Goal: Information Seeking & Learning: Learn about a topic

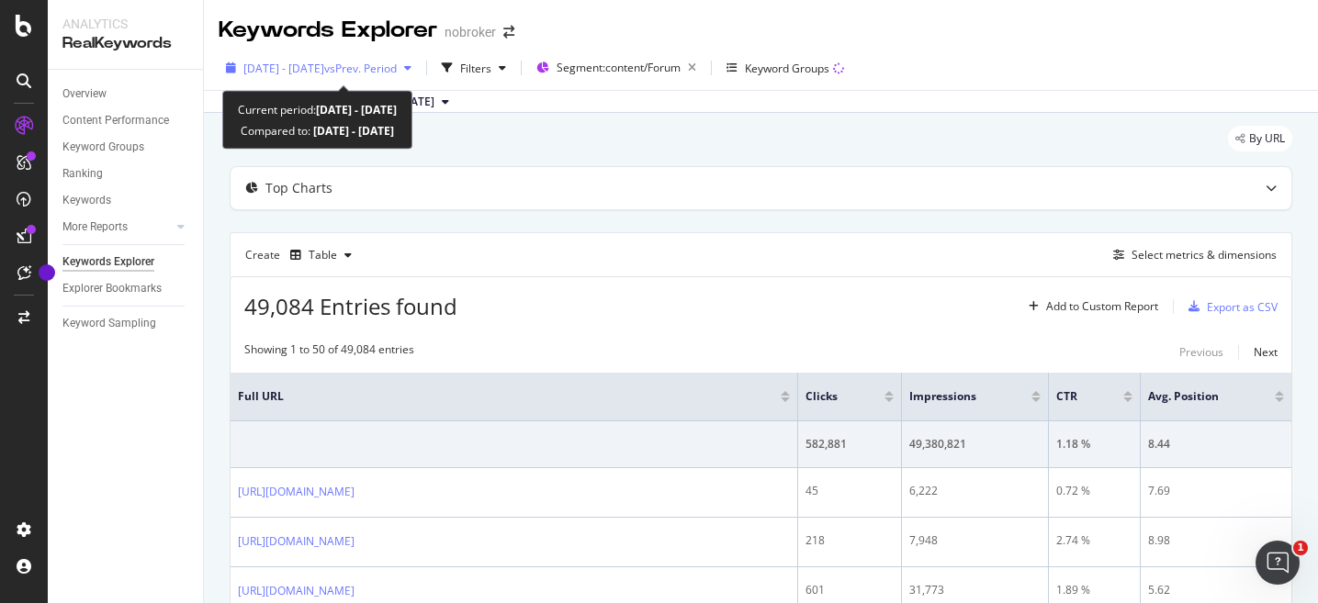
click at [411, 69] on icon "button" at bounding box center [407, 67] width 7 height 11
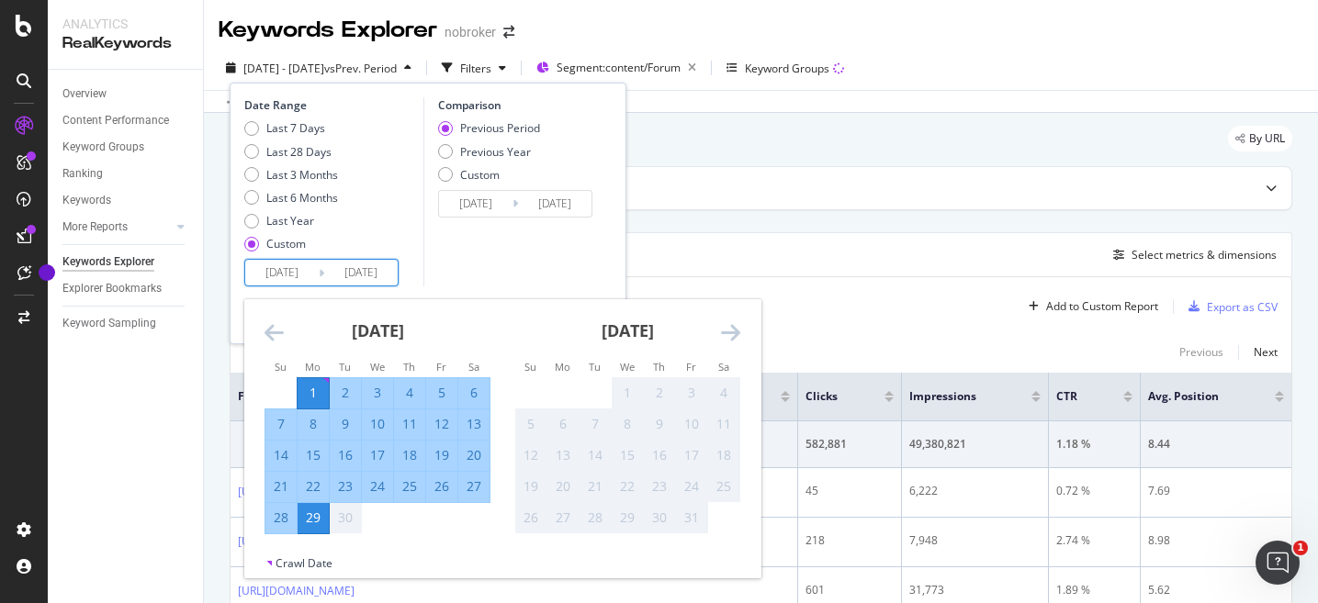
click at [285, 273] on input "[DATE]" at bounding box center [281, 273] width 73 height 26
click at [265, 336] on icon "Move backward to switch to the previous month." at bounding box center [274, 332] width 19 height 22
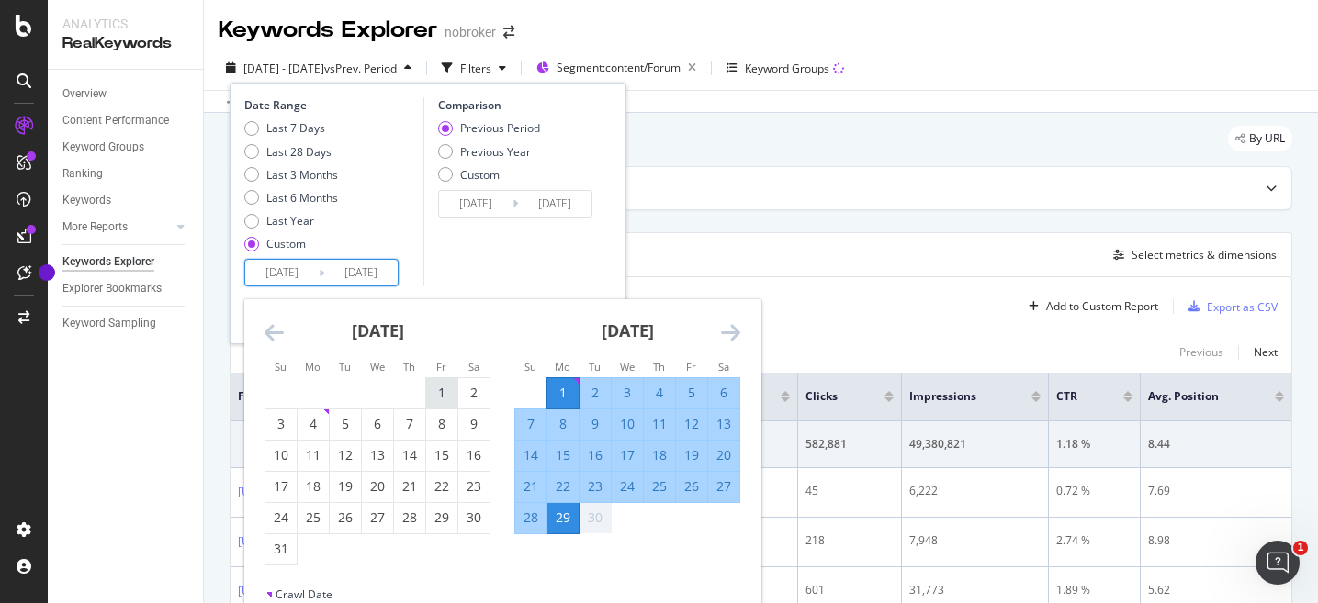
click at [432, 393] on div "1" at bounding box center [441, 393] width 31 height 18
type input "[DATE]"
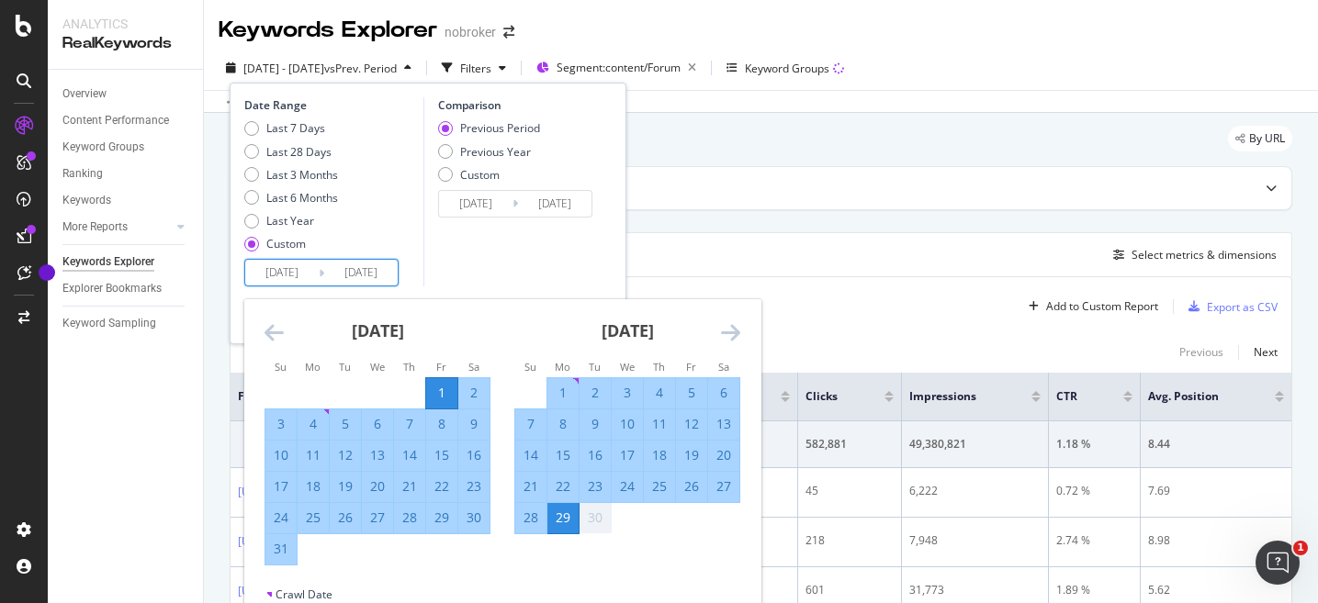
click at [281, 552] on div "31" at bounding box center [280, 549] width 31 height 18
type input "[DATE]"
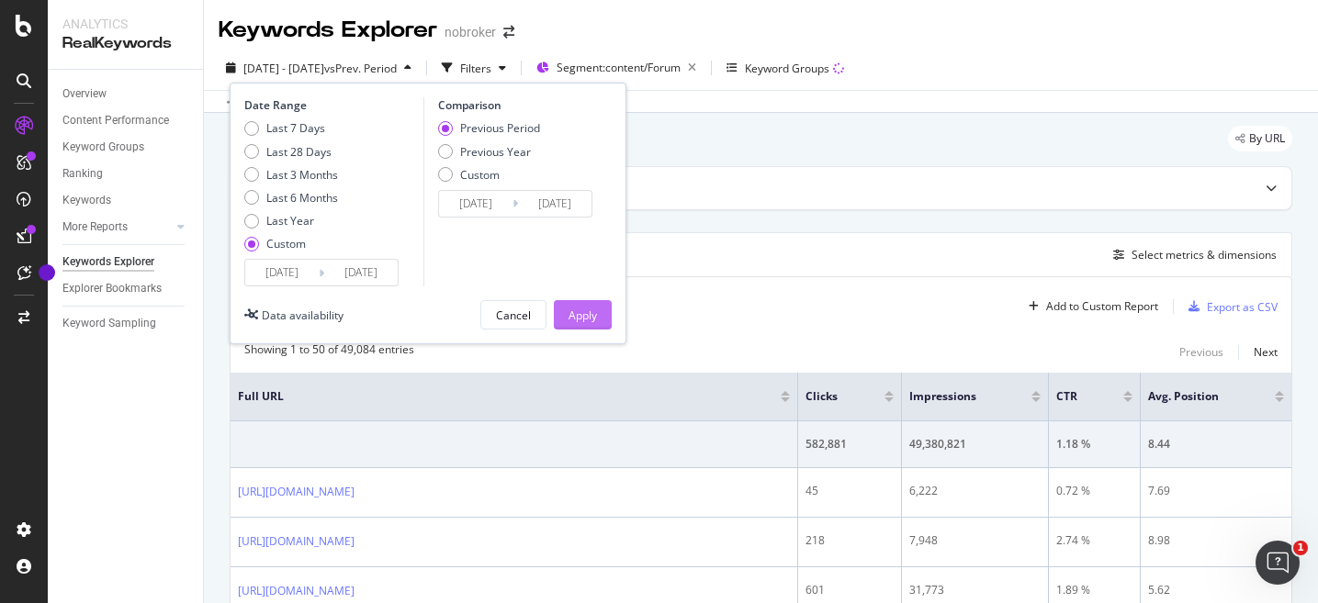
click at [593, 308] on div "Apply" at bounding box center [583, 316] width 28 height 16
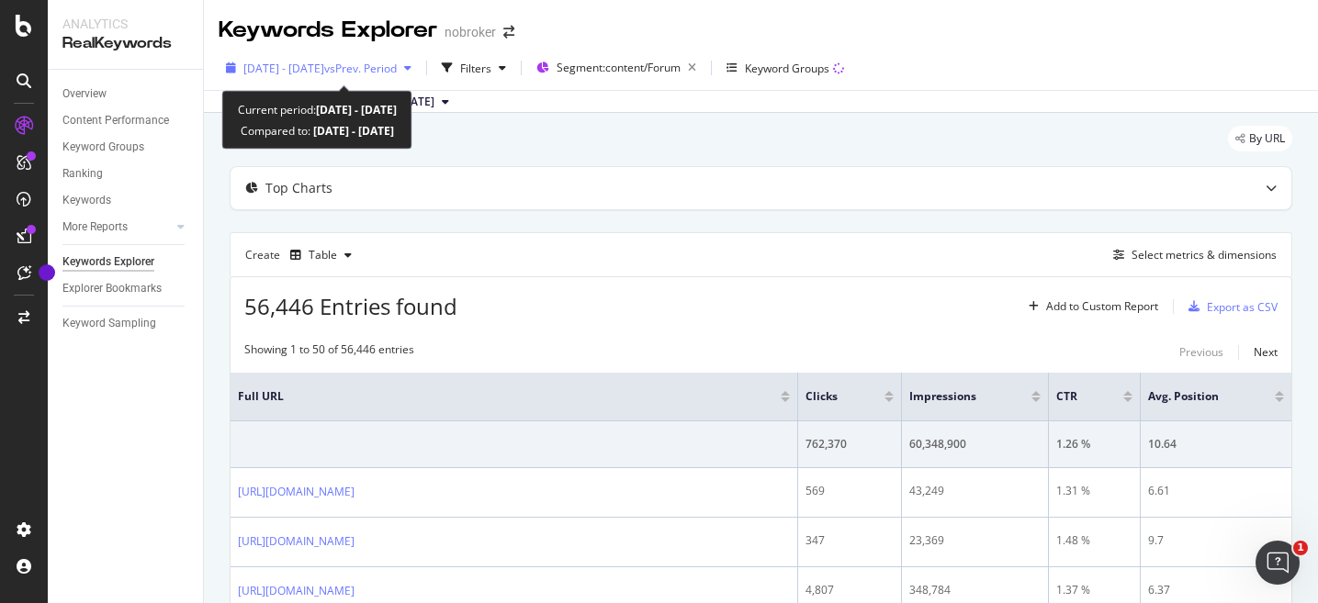
click at [411, 68] on icon "button" at bounding box center [407, 67] width 7 height 11
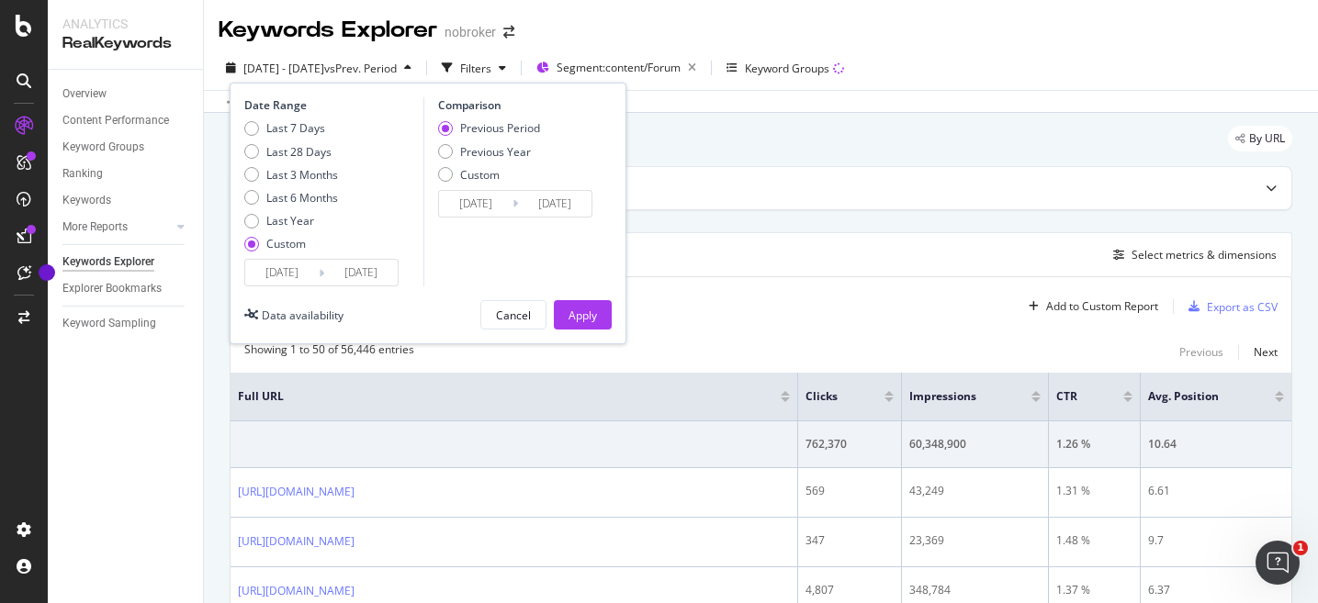
click at [293, 278] on input "[DATE]" at bounding box center [281, 273] width 73 height 26
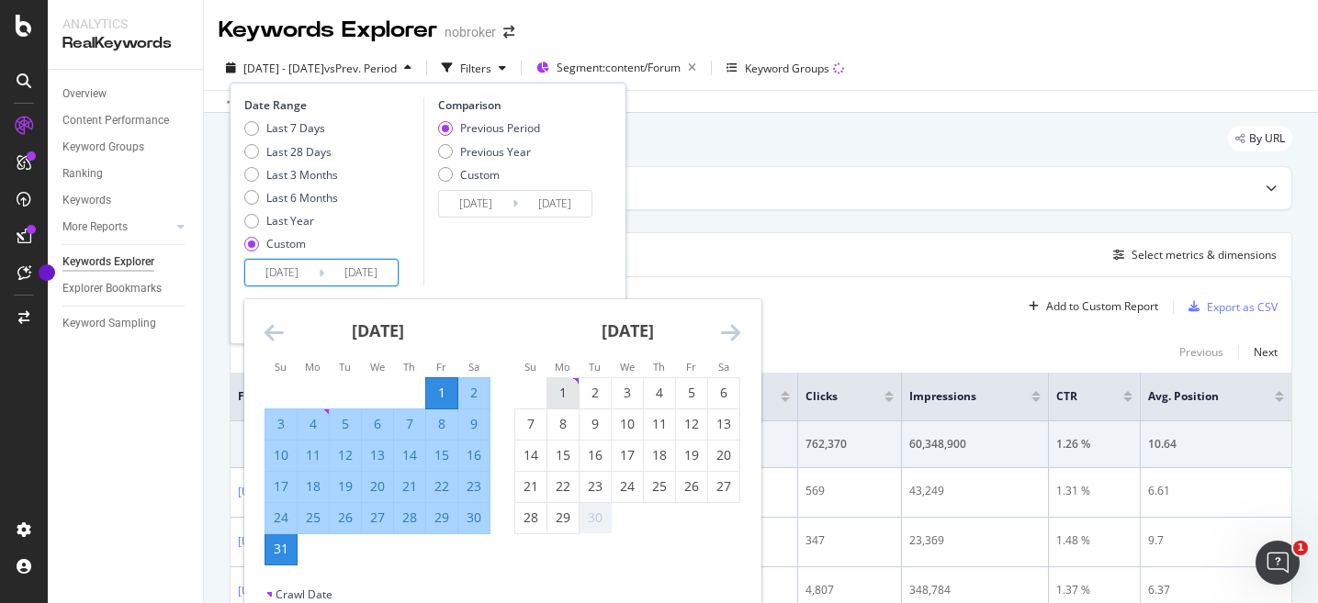
click at [554, 380] on div "1" at bounding box center [562, 393] width 31 height 30
type input "[DATE]"
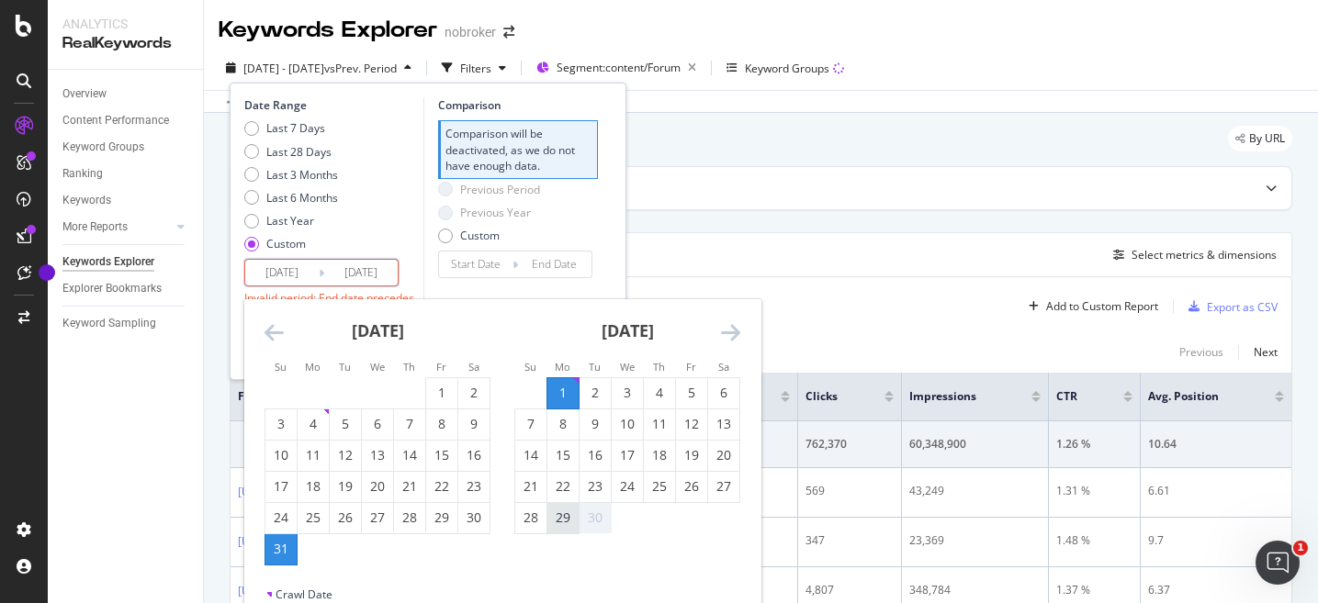
click at [564, 517] on div "29" at bounding box center [562, 518] width 31 height 18
type input "[DATE]"
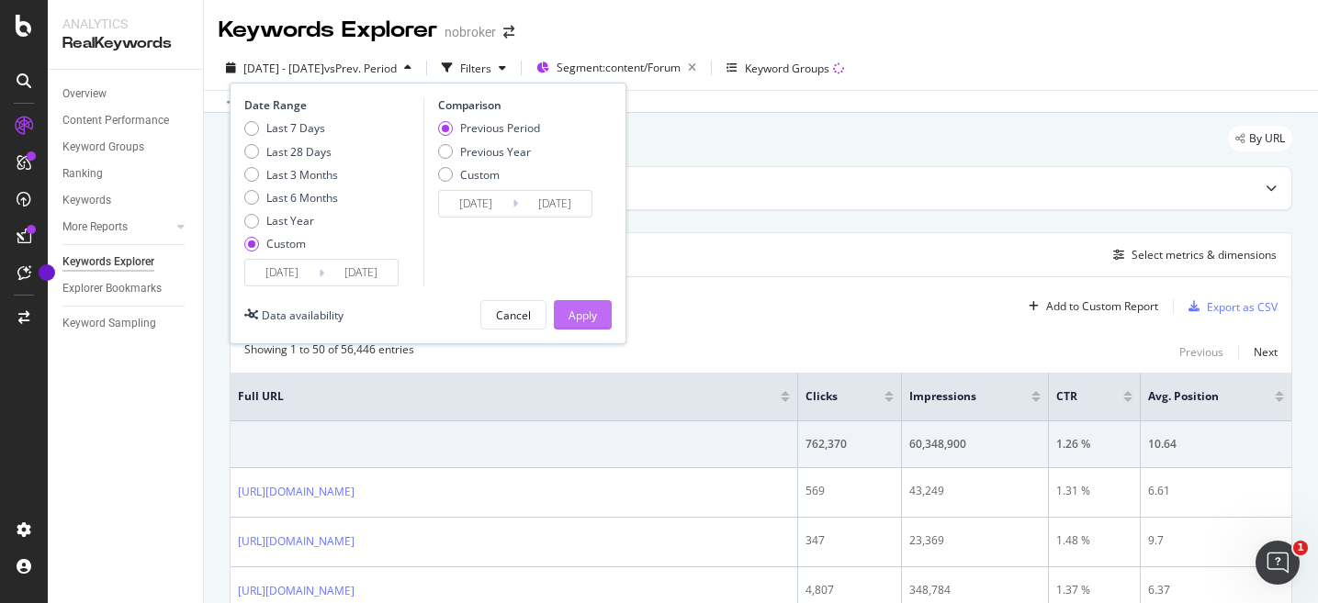
click at [585, 316] on div "Apply" at bounding box center [583, 316] width 28 height 16
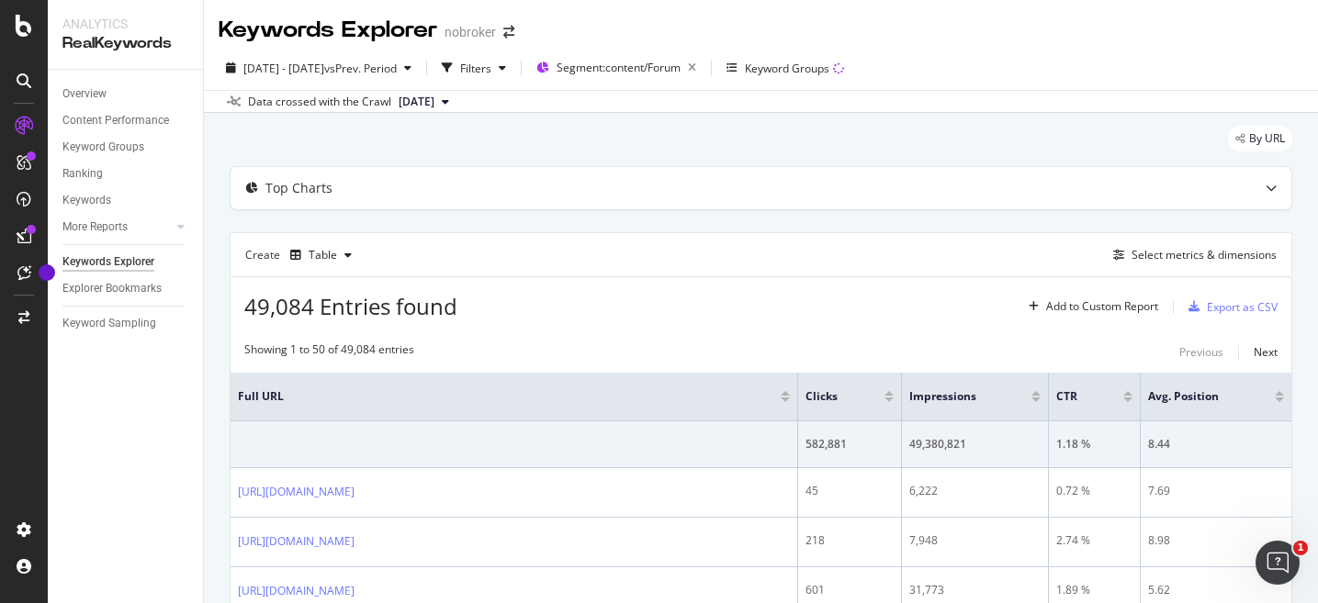
click at [449, 101] on icon at bounding box center [445, 101] width 7 height 11
click at [805, 184] on div "Top Charts" at bounding box center [725, 188] width 988 height 18
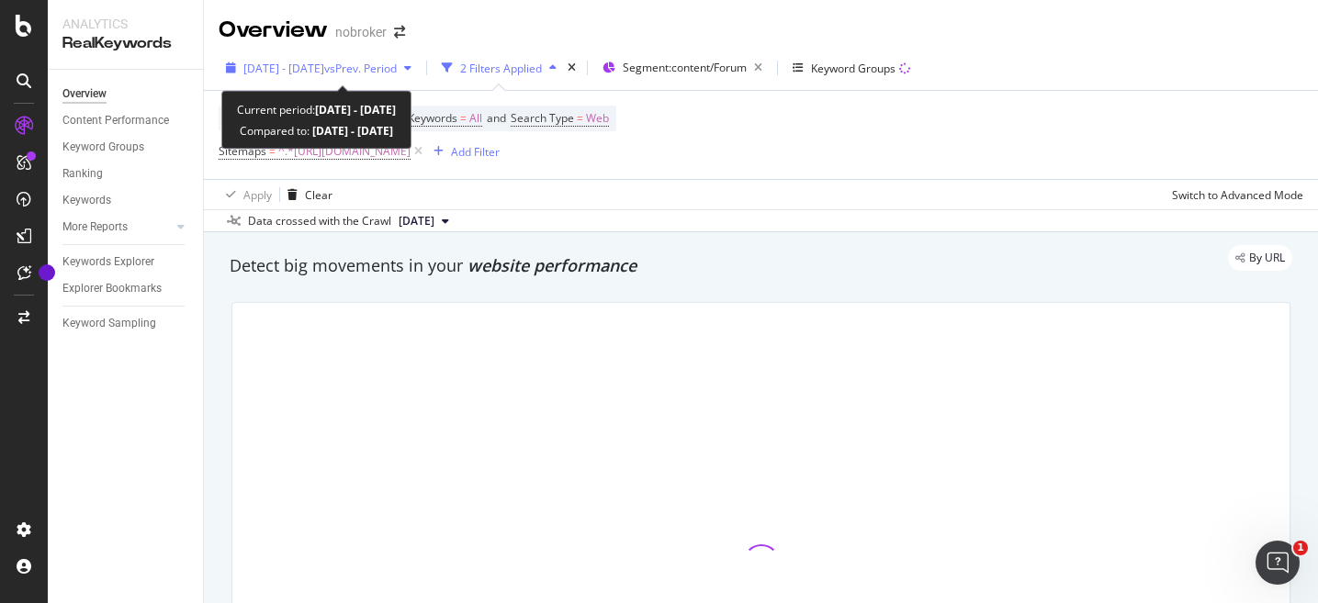
click at [411, 70] on icon "button" at bounding box center [407, 67] width 7 height 11
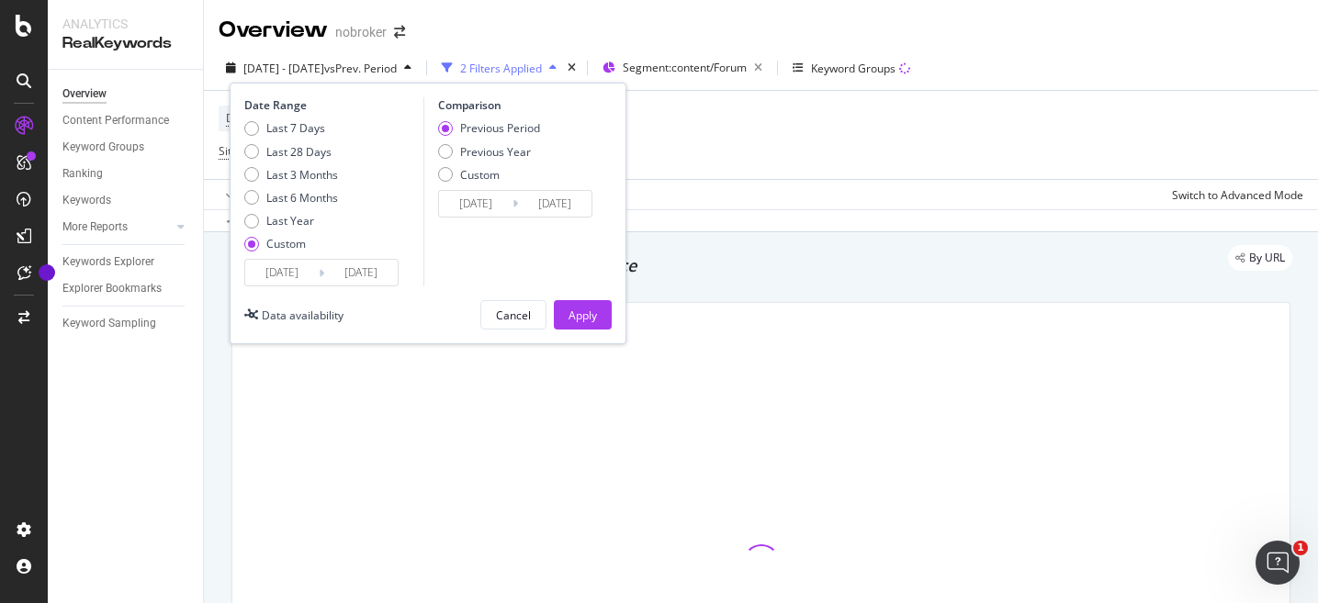
click at [285, 279] on input "2025/04/01" at bounding box center [281, 273] width 73 height 26
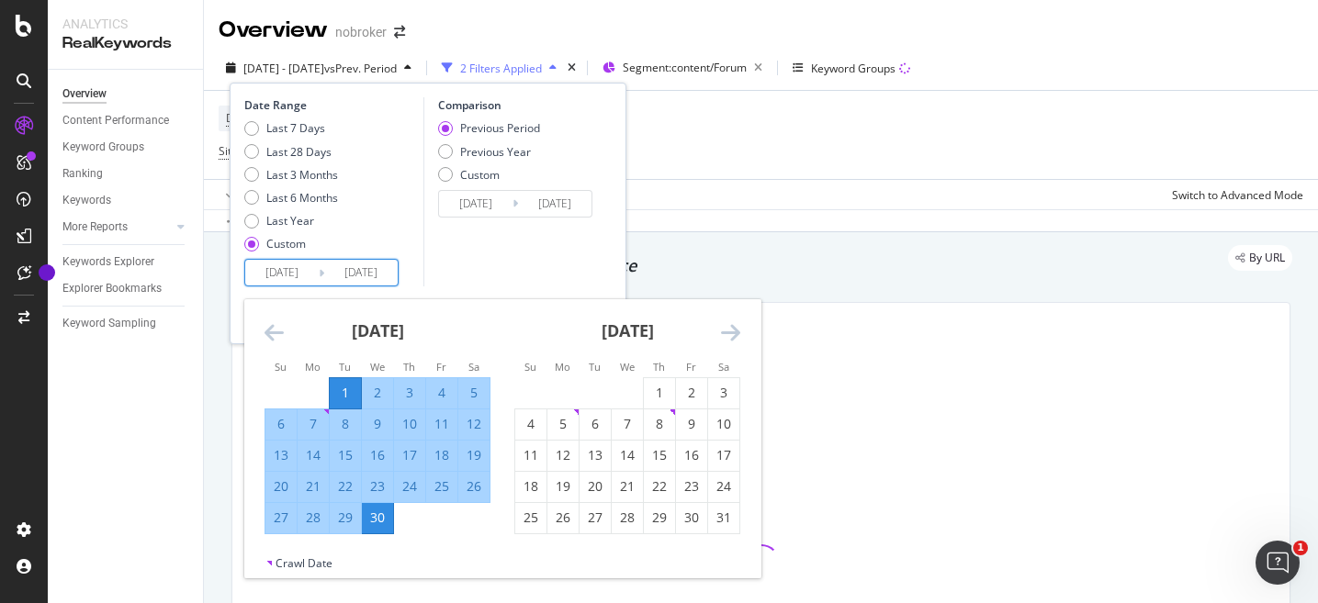
click at [730, 334] on icon "Move forward to switch to the next month." at bounding box center [730, 332] width 19 height 22
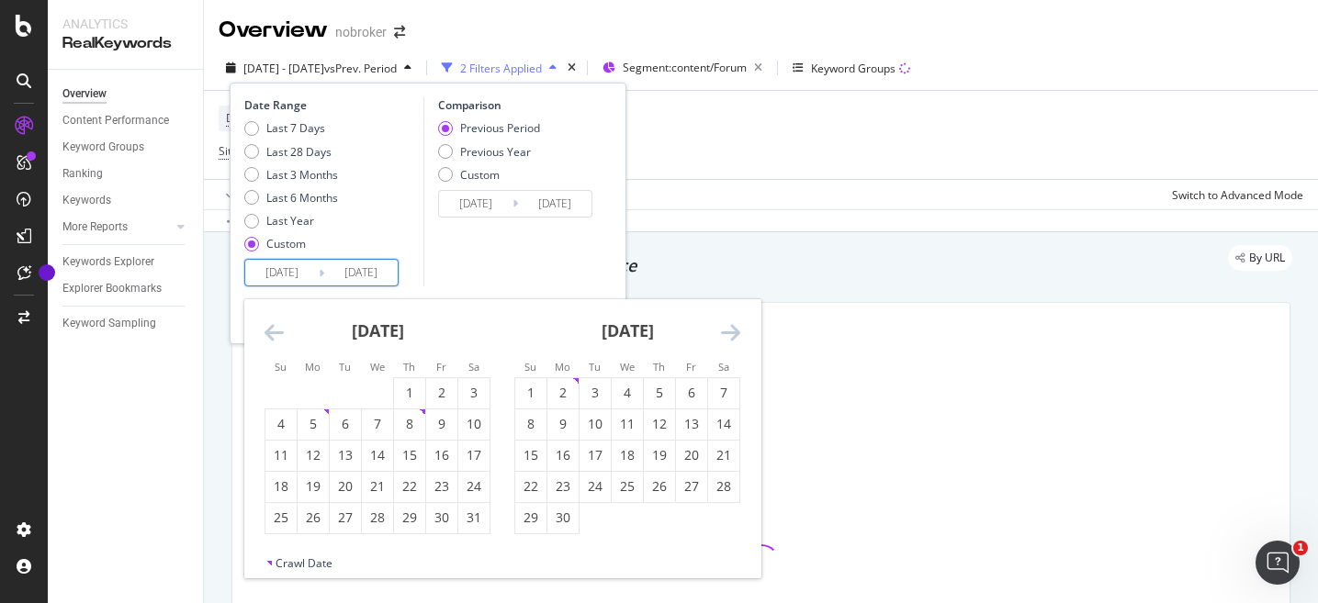
click at [730, 334] on icon "Move forward to switch to the next month." at bounding box center [730, 332] width 19 height 22
click at [561, 392] on div "1" at bounding box center [562, 393] width 31 height 18
type input "[DATE]"
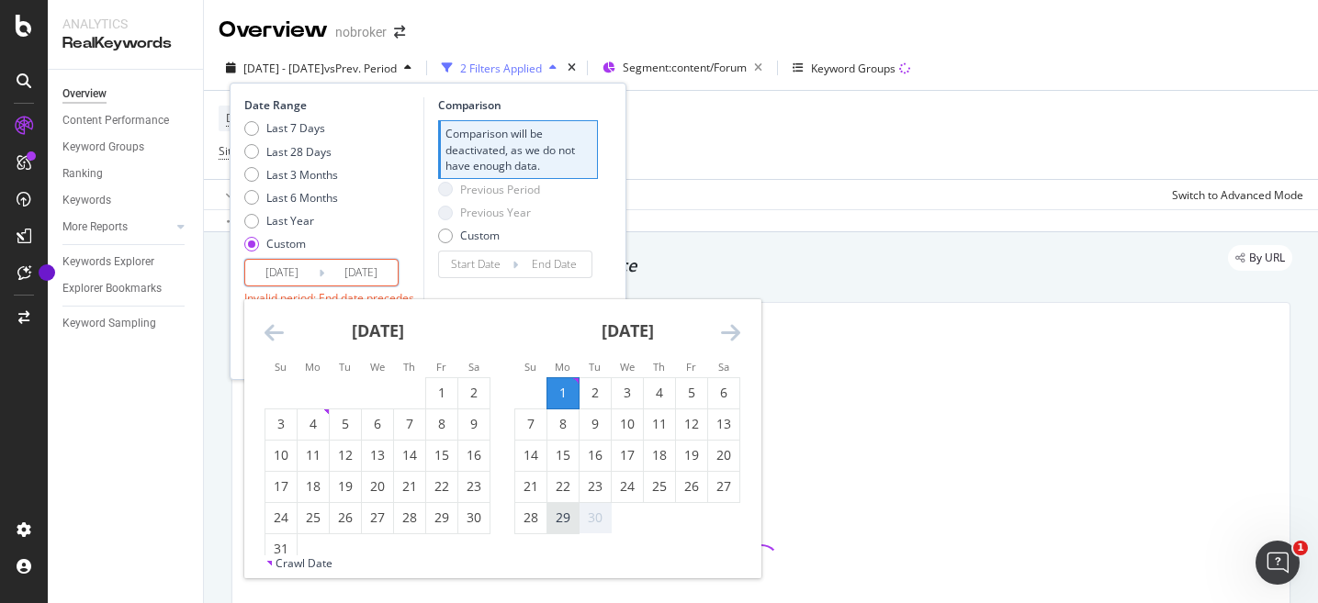
click at [559, 515] on div "29" at bounding box center [562, 518] width 31 height 18
type input "[DATE]"
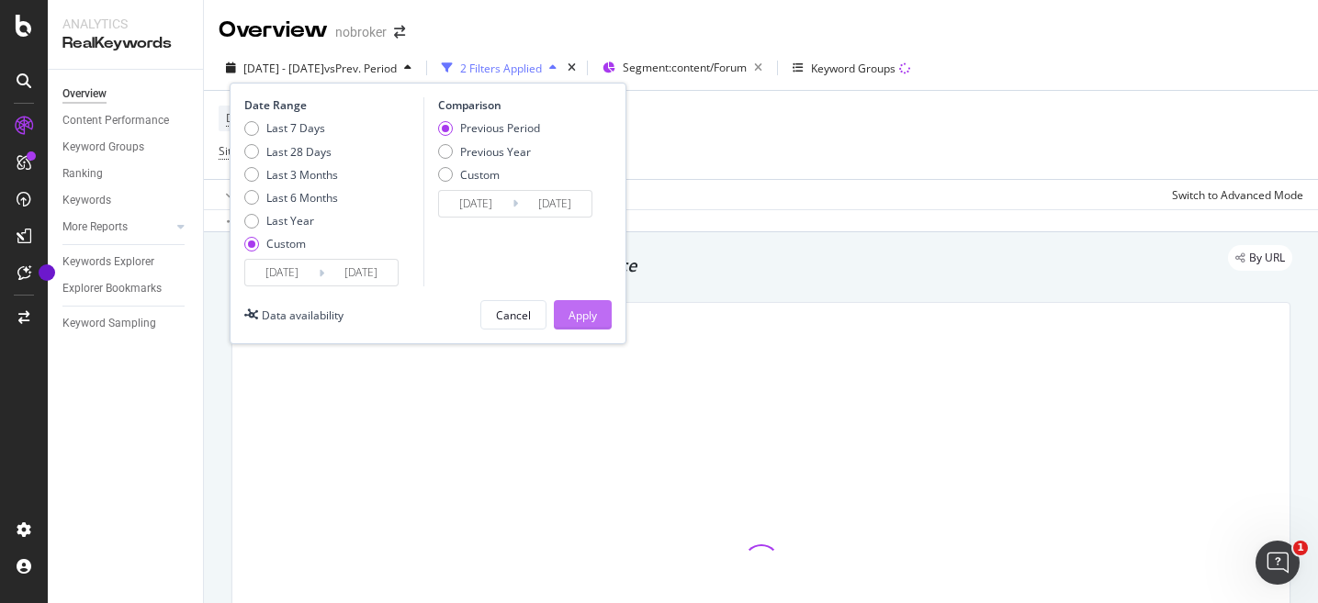
click at [592, 322] on div "Apply" at bounding box center [583, 315] width 28 height 28
